Goal: Navigation & Orientation: Find specific page/section

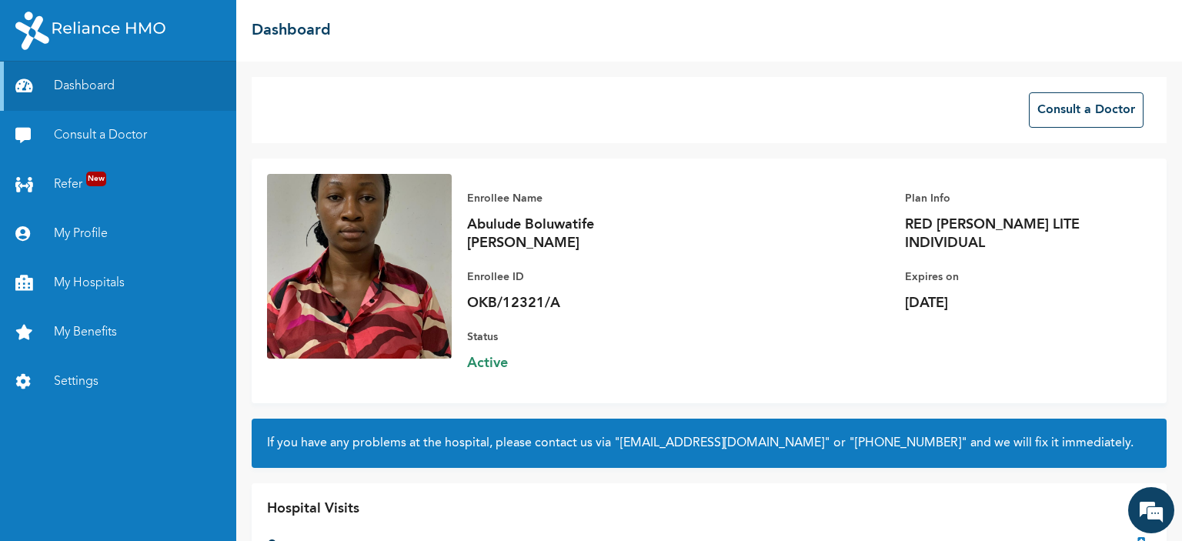
scroll to position [46, 0]
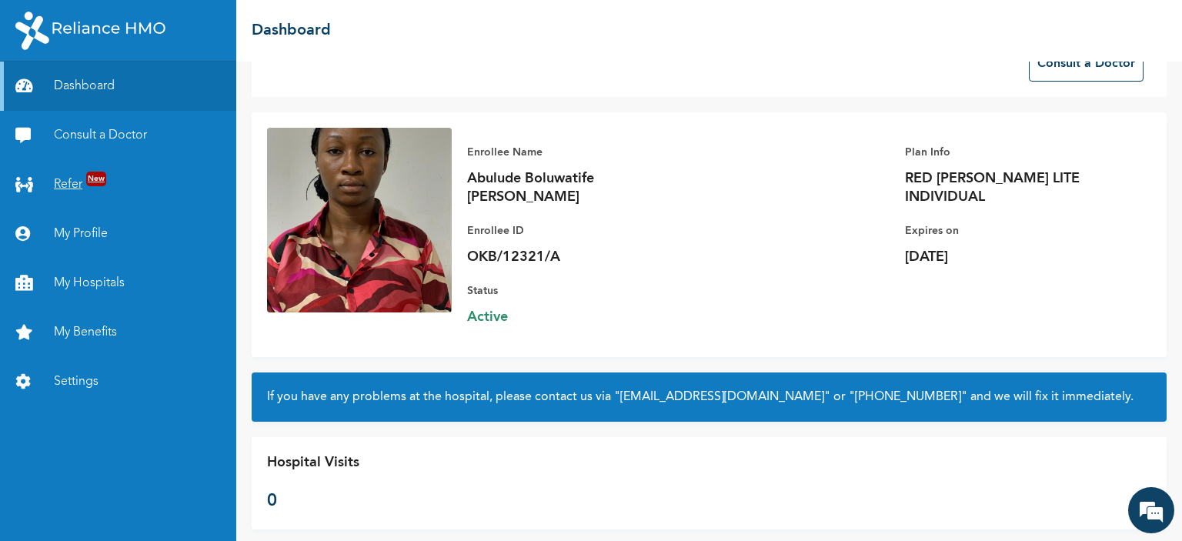
click at [102, 190] on link "Refer New" at bounding box center [118, 184] width 236 height 49
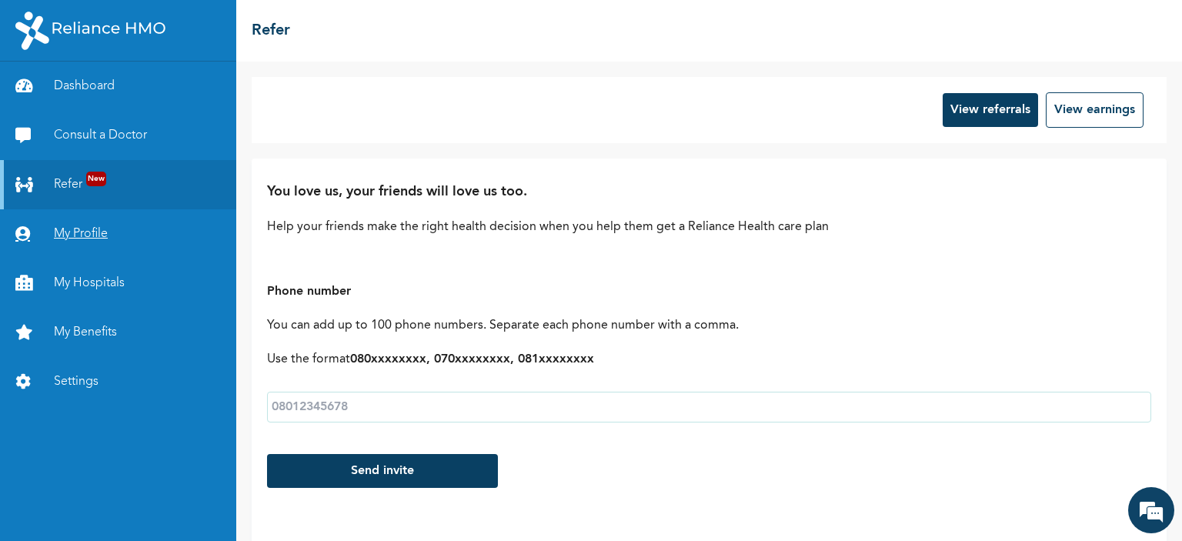
click at [71, 247] on link "My Profile" at bounding box center [118, 233] width 236 height 49
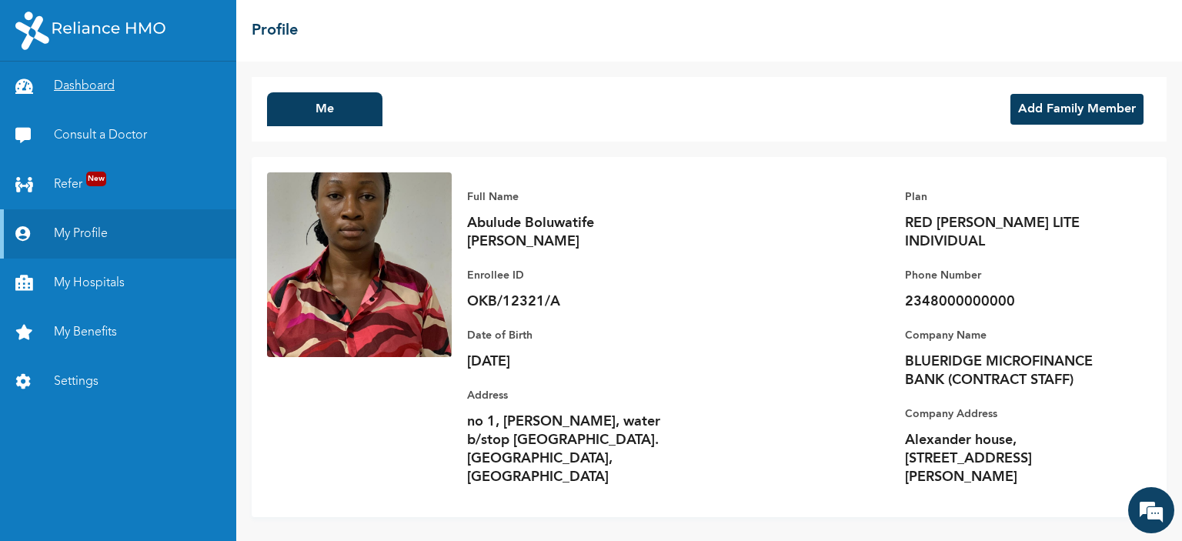
click at [97, 80] on link "Dashboard" at bounding box center [118, 86] width 236 height 49
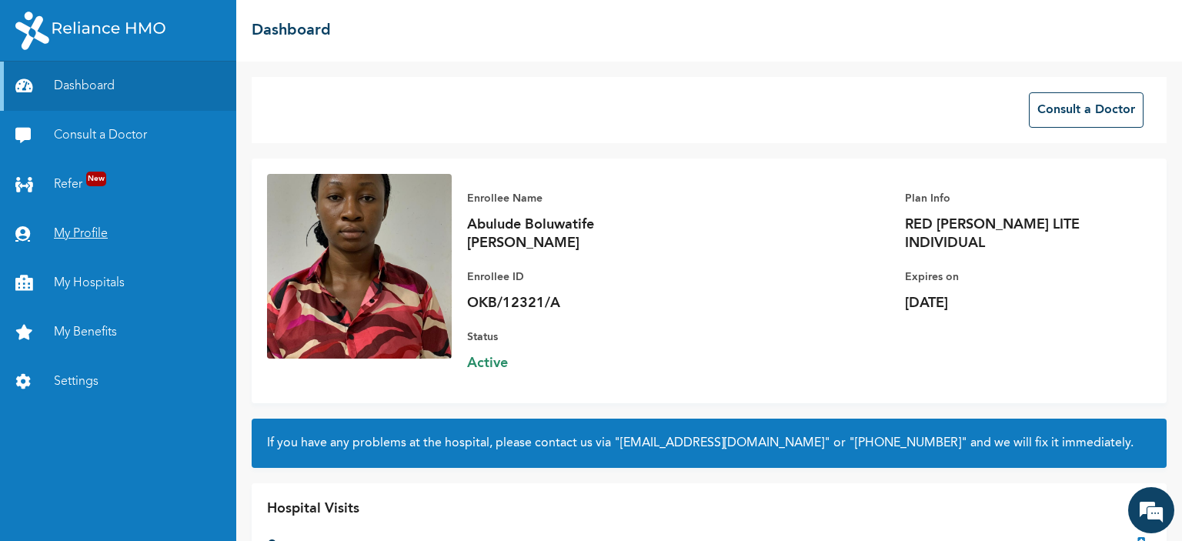
click at [62, 223] on link "My Profile" at bounding box center [118, 233] width 236 height 49
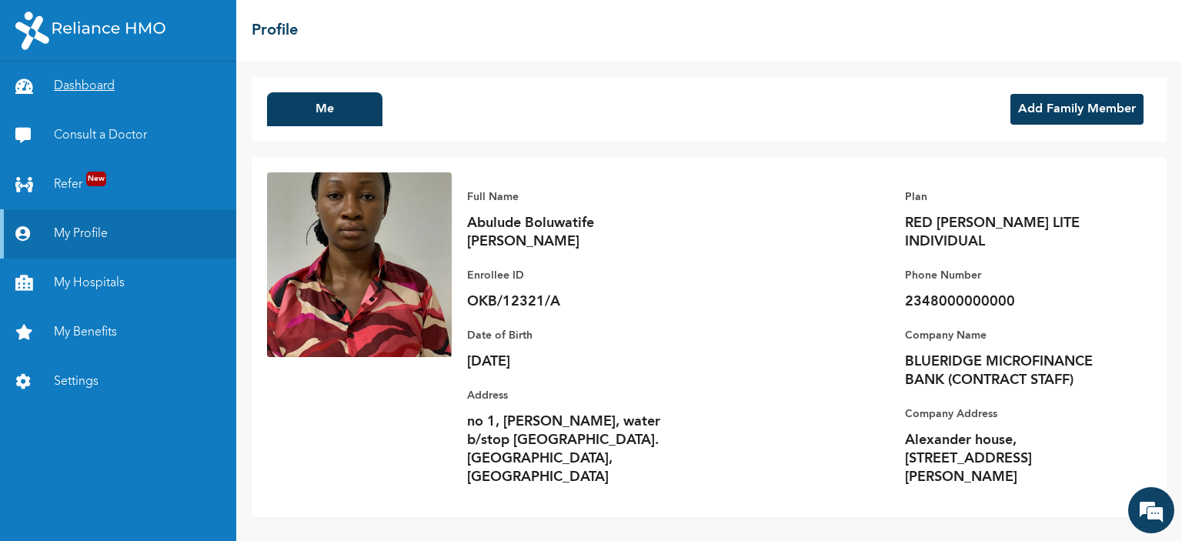
click at [67, 98] on link "Dashboard" at bounding box center [118, 86] width 236 height 49
